Goal: Find specific page/section: Find specific page/section

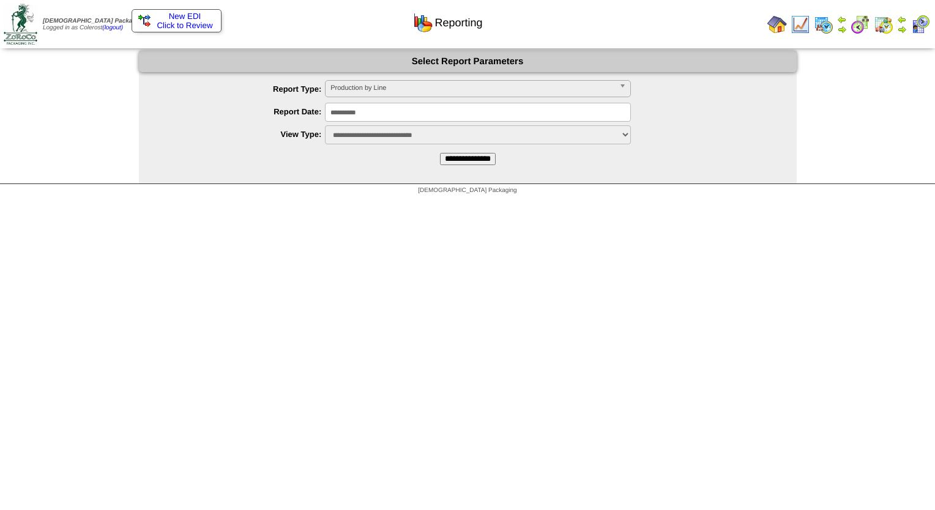
click at [780, 23] on img at bounding box center [777, 25] width 20 height 20
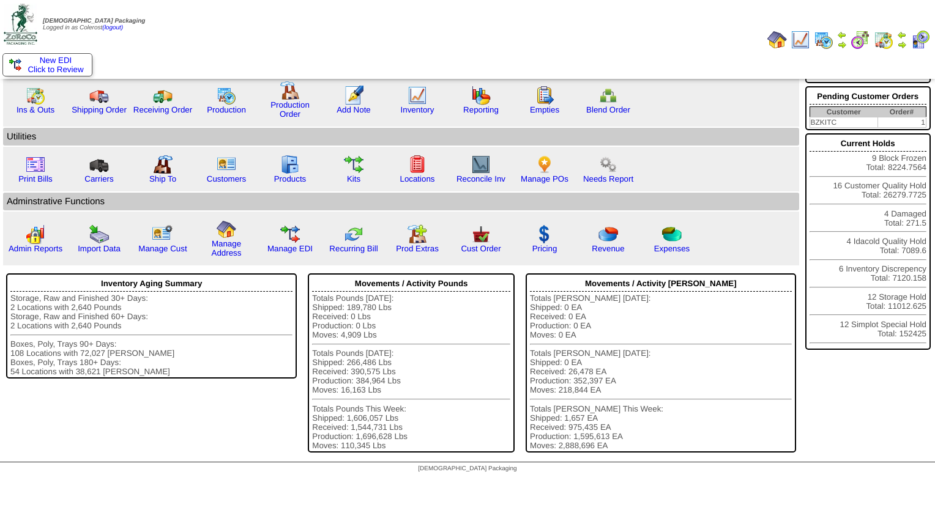
click at [900, 42] on img at bounding box center [902, 45] width 10 height 10
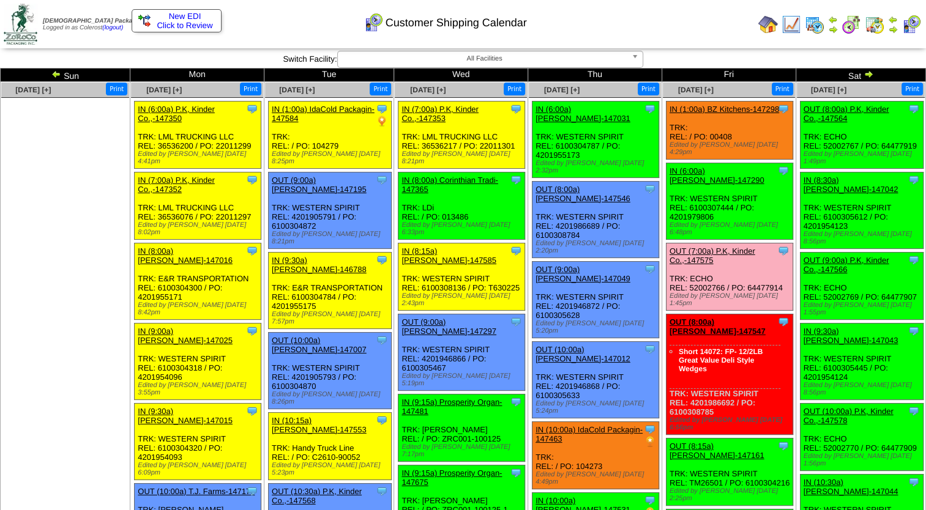
click at [864, 70] on img at bounding box center [868, 74] width 10 height 10
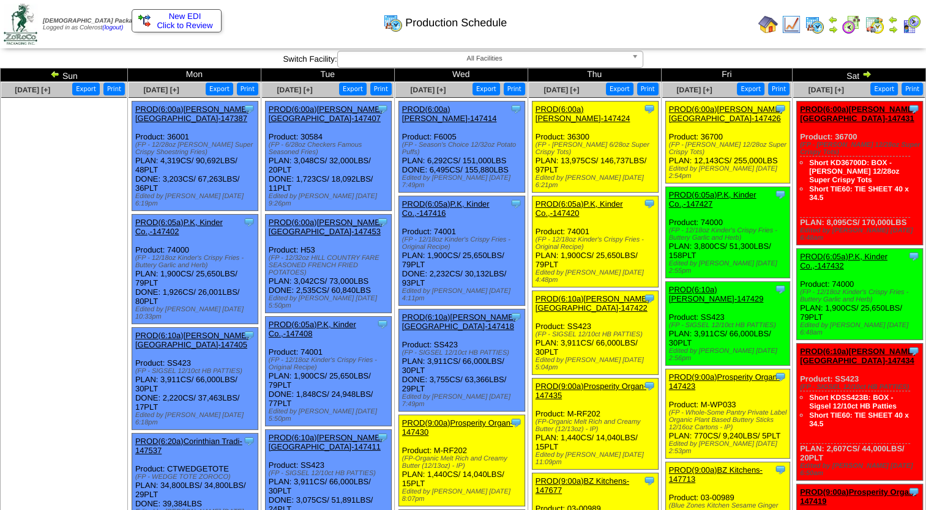
click at [416, 54] on span "All Facilities" at bounding box center [485, 58] width 284 height 15
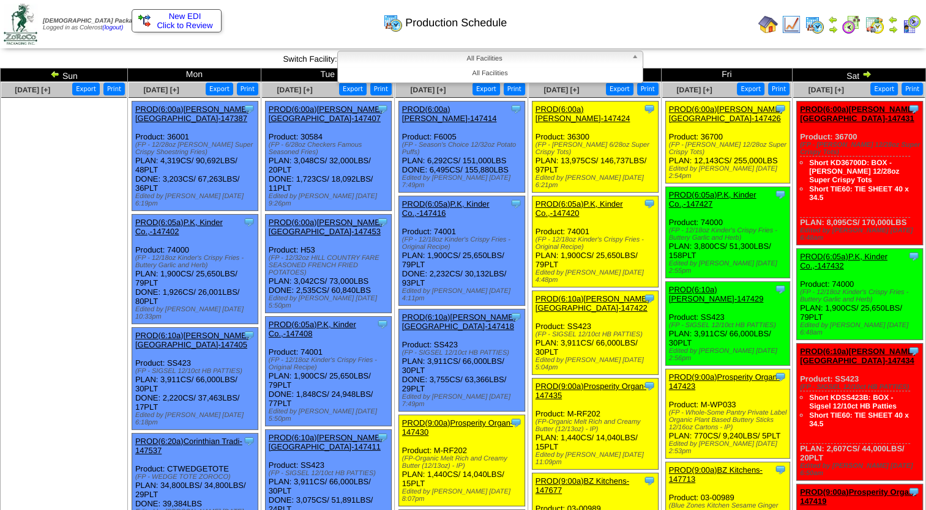
click at [458, 52] on div "[DEMOGRAPHIC_DATA] Packaging Logged in as Colerost (logout) Print All" at bounding box center [463, 26] width 926 height 53
